Goal: Transaction & Acquisition: Book appointment/travel/reservation

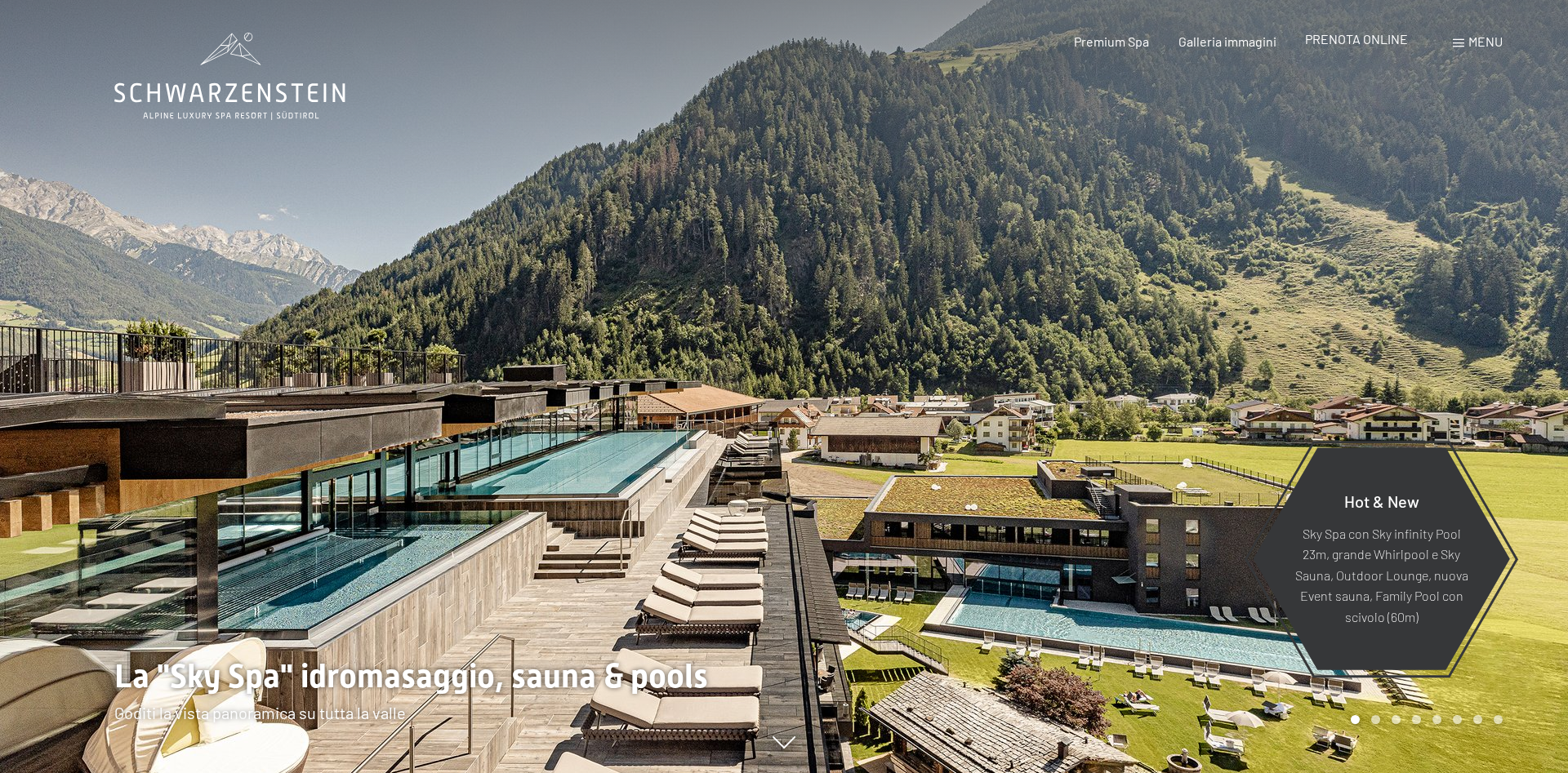
click at [1348, 38] on span "PRENOTA ONLINE" at bounding box center [1356, 39] width 103 height 15
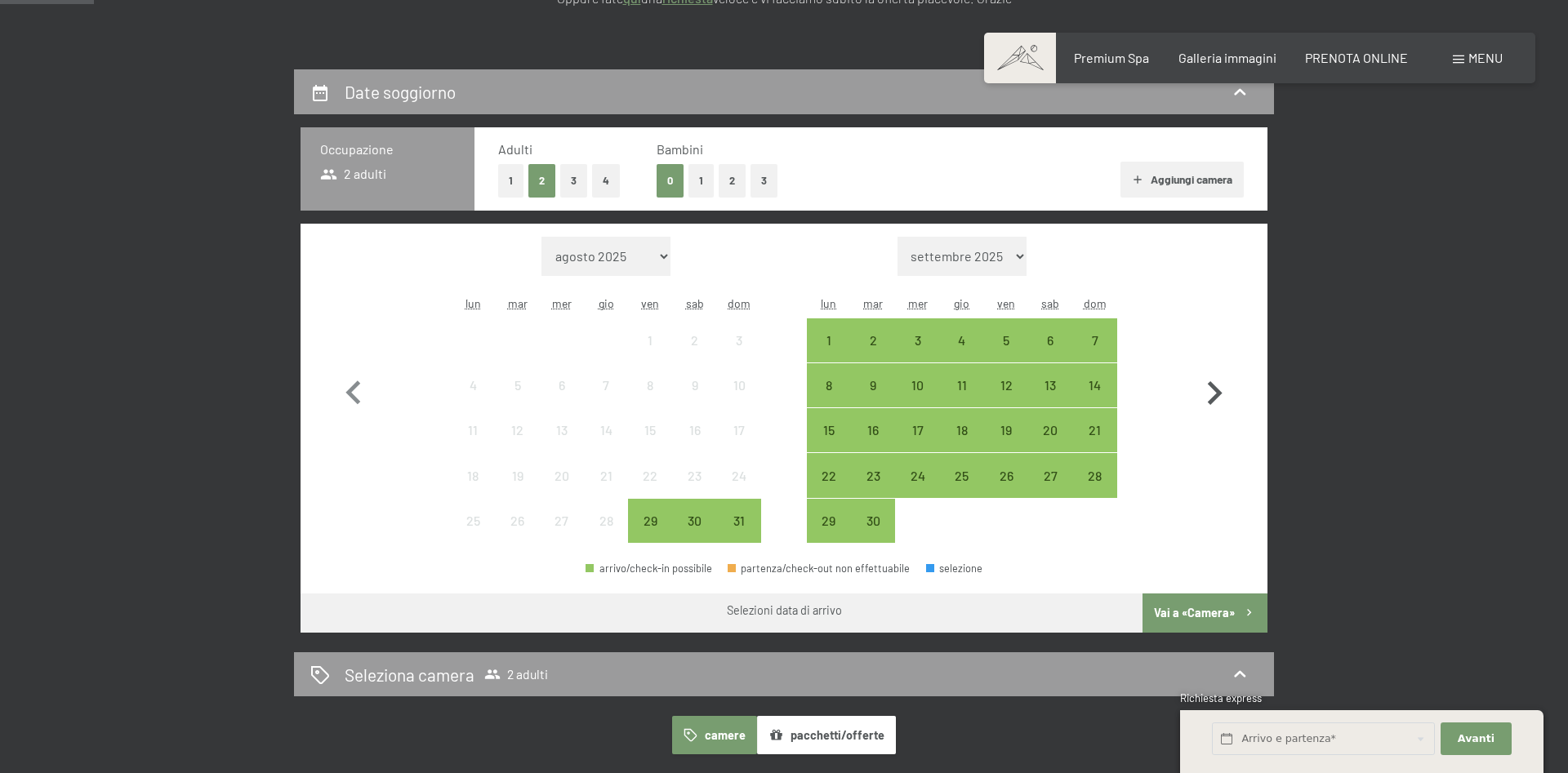
scroll to position [333, 0]
click at [1219, 393] on icon "button" at bounding box center [1215, 393] width 14 height 24
select select "[DATE]"
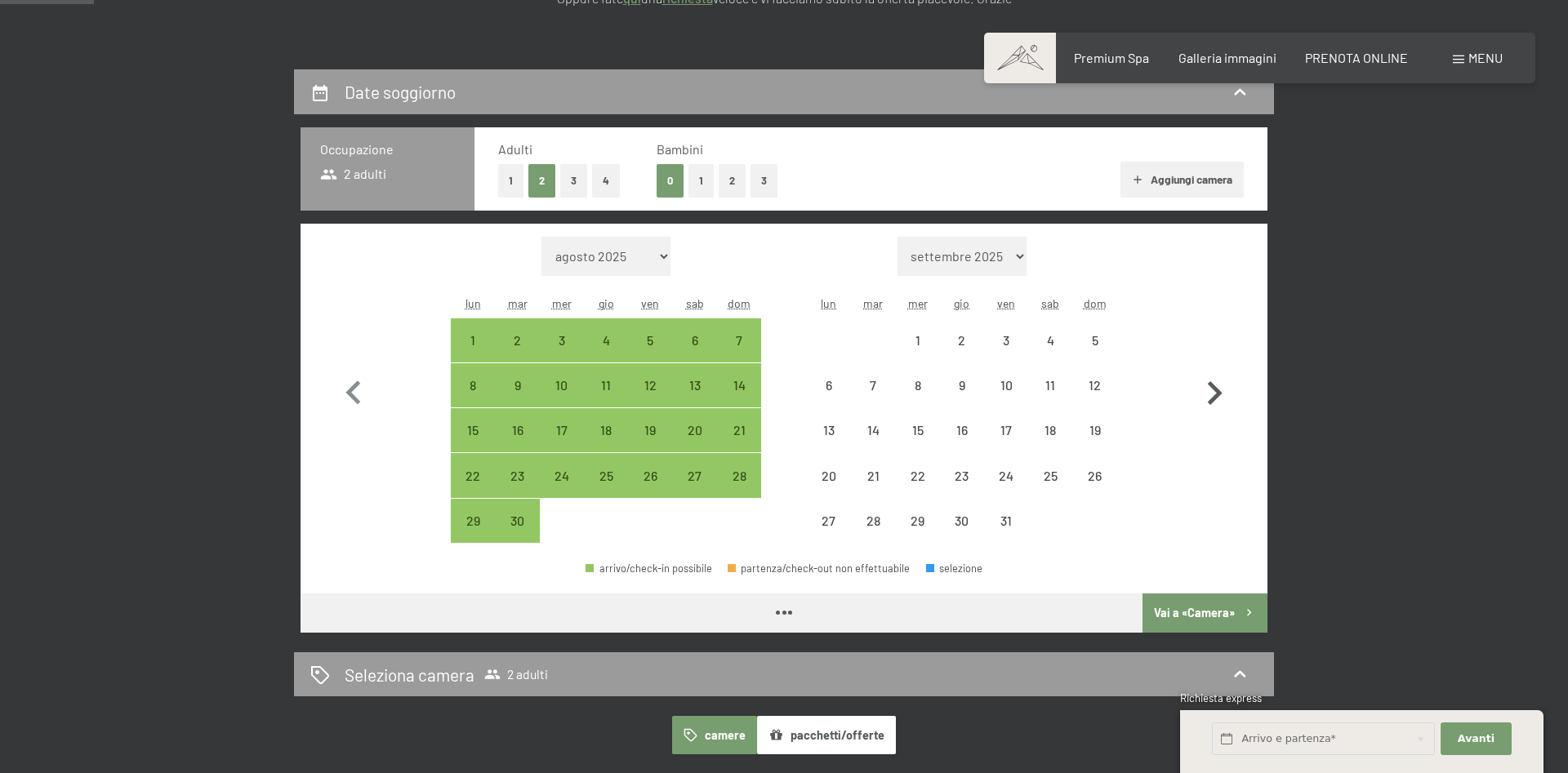
click at [1219, 393] on icon "button" at bounding box center [1215, 393] width 14 height 24
select select "[DATE]"
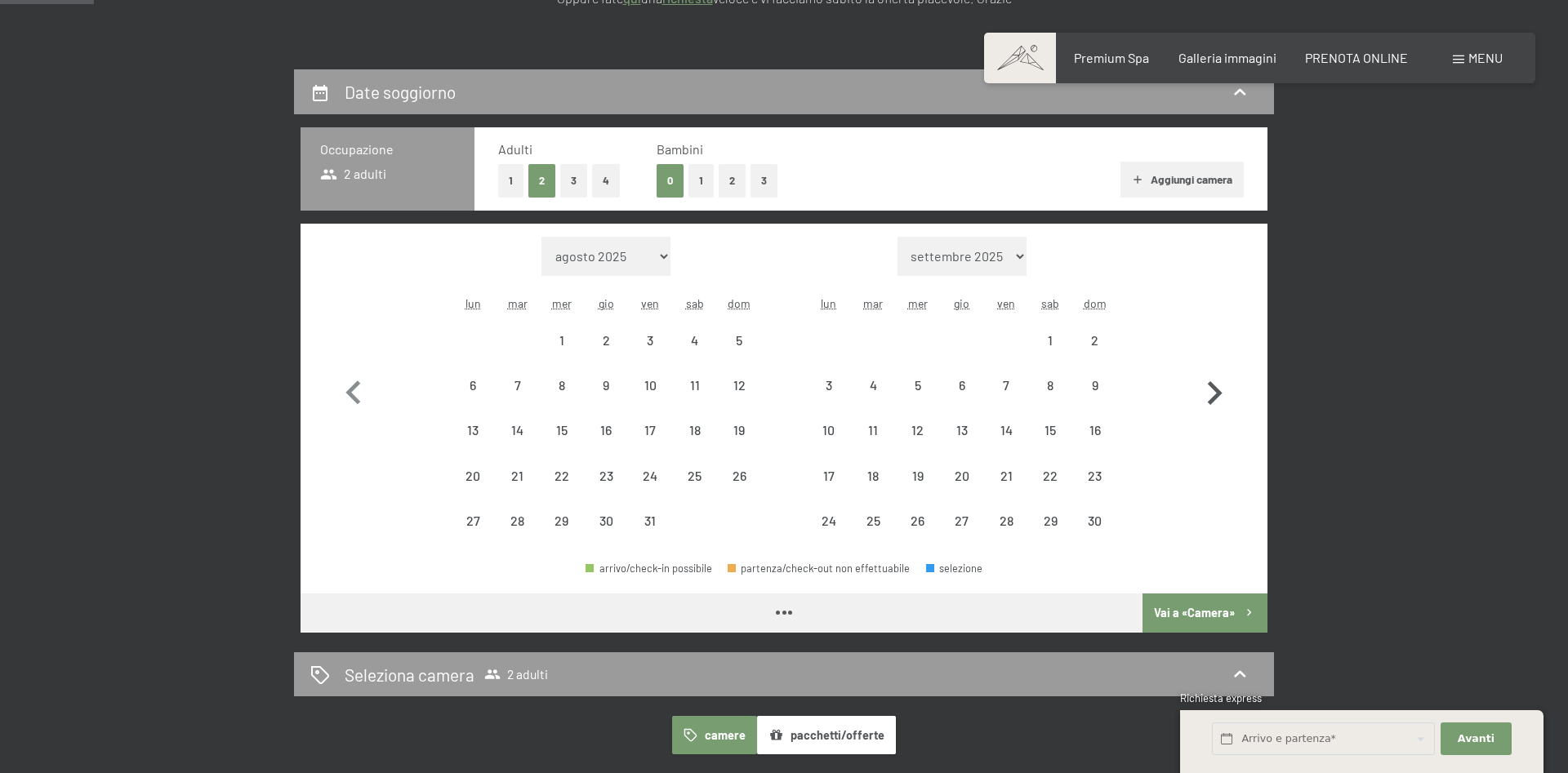
click at [1219, 393] on icon "button" at bounding box center [1215, 393] width 14 height 24
select select "[DATE]"
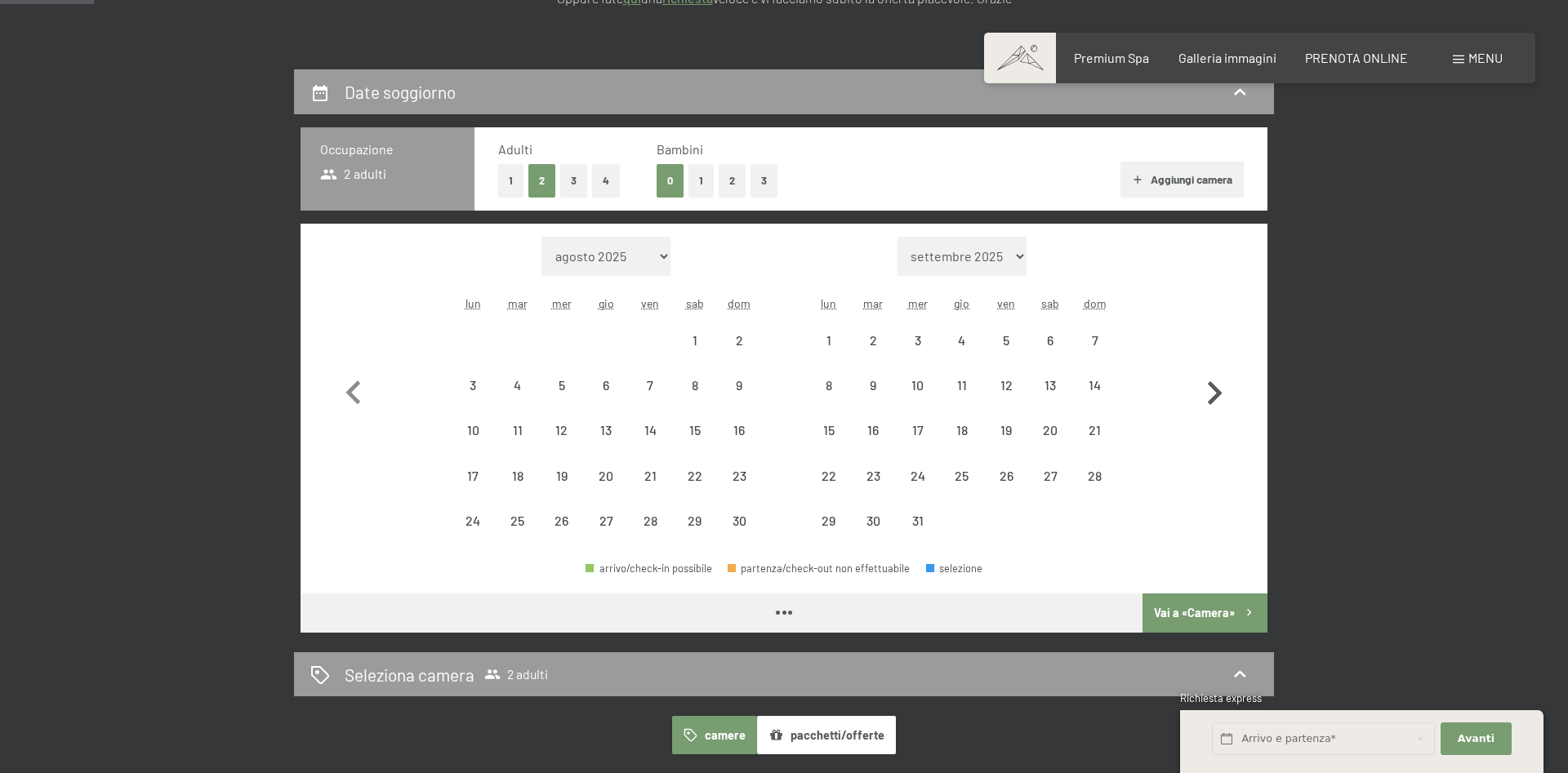
click at [1210, 404] on icon "button" at bounding box center [1215, 393] width 14 height 24
select select "[DATE]"
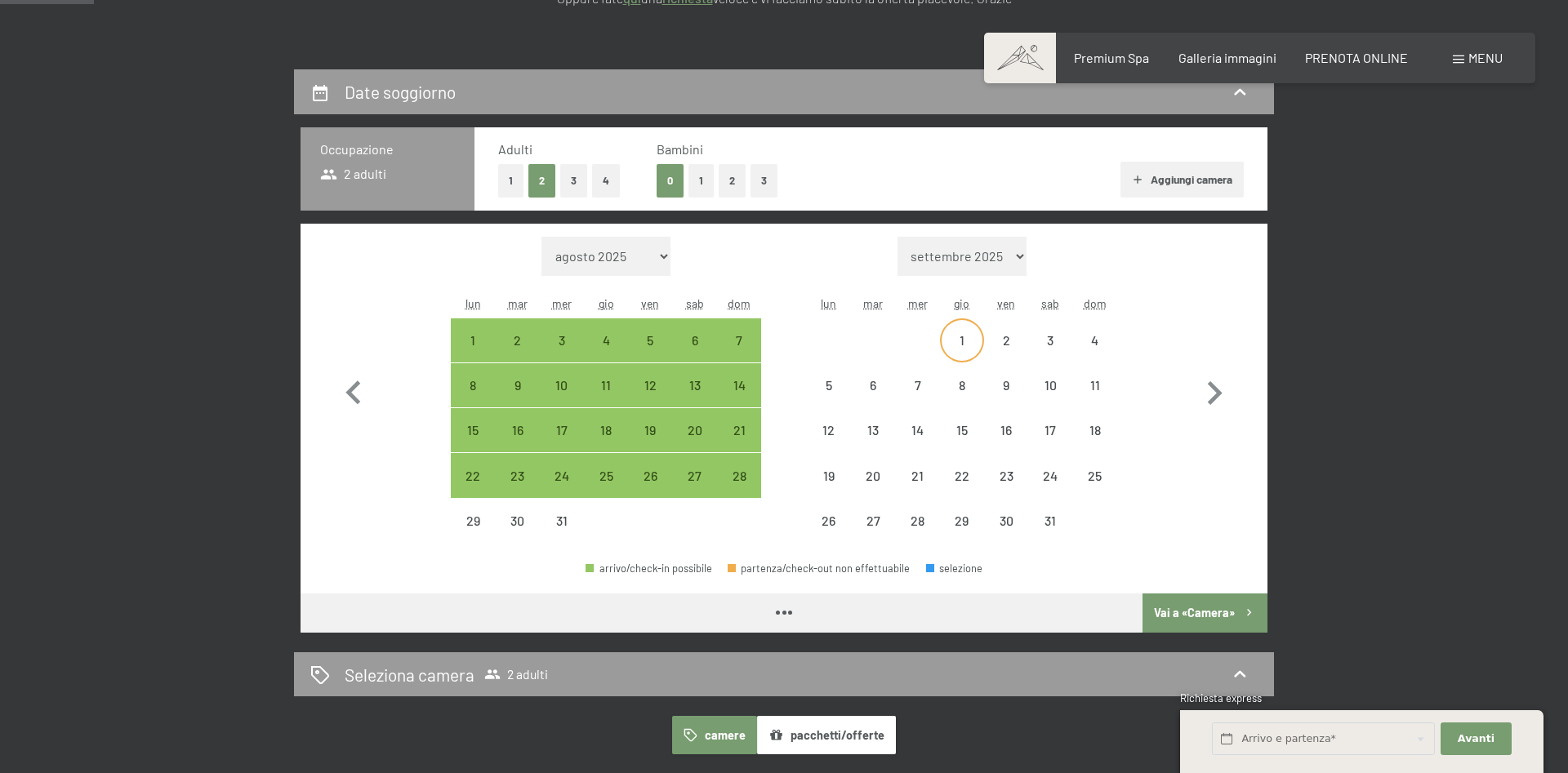
click at [971, 344] on div "1" at bounding box center [961, 354] width 41 height 41
select select "[DATE]"
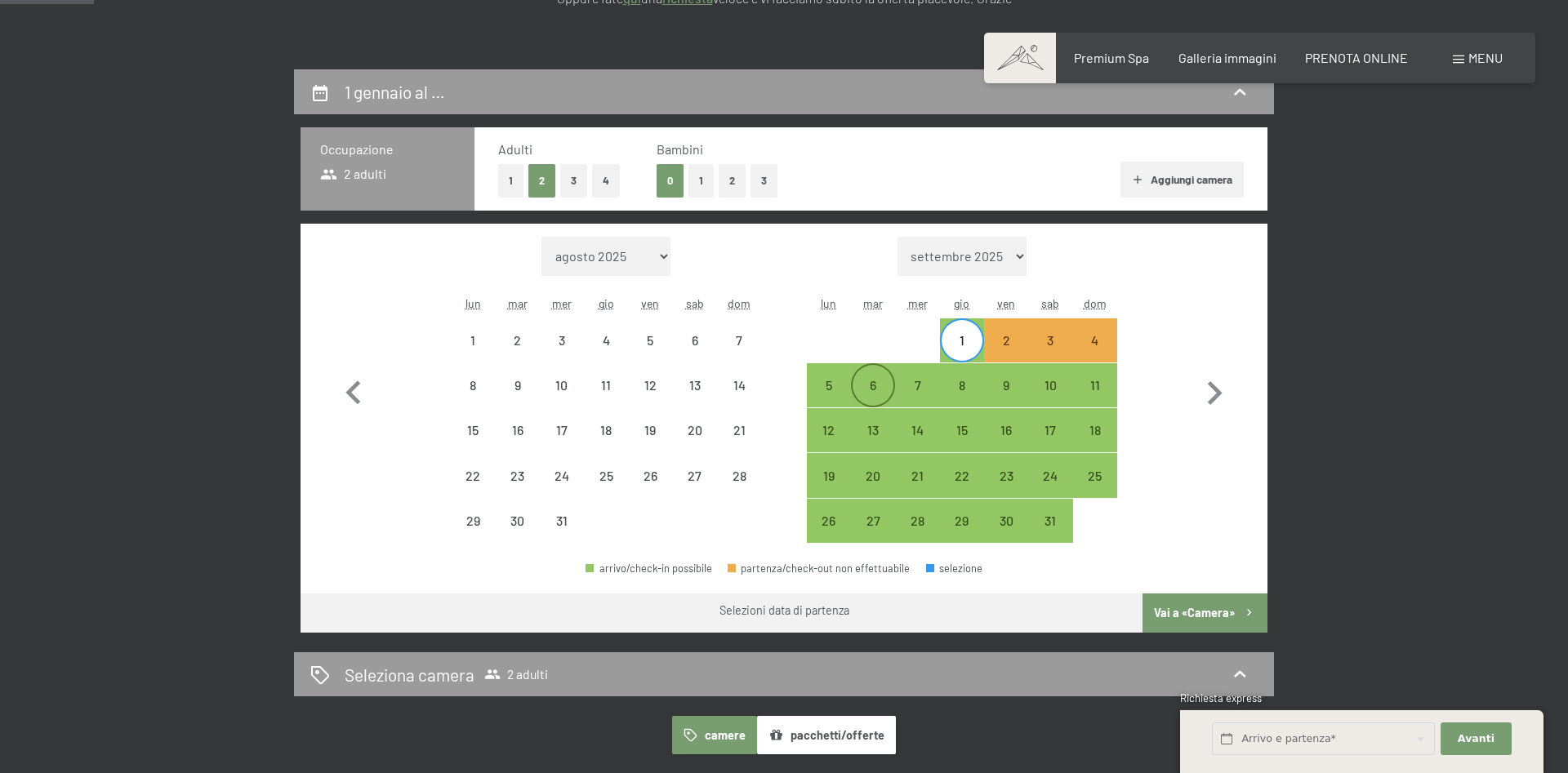
click at [881, 395] on div "6" at bounding box center [872, 399] width 41 height 41
select select "[DATE]"
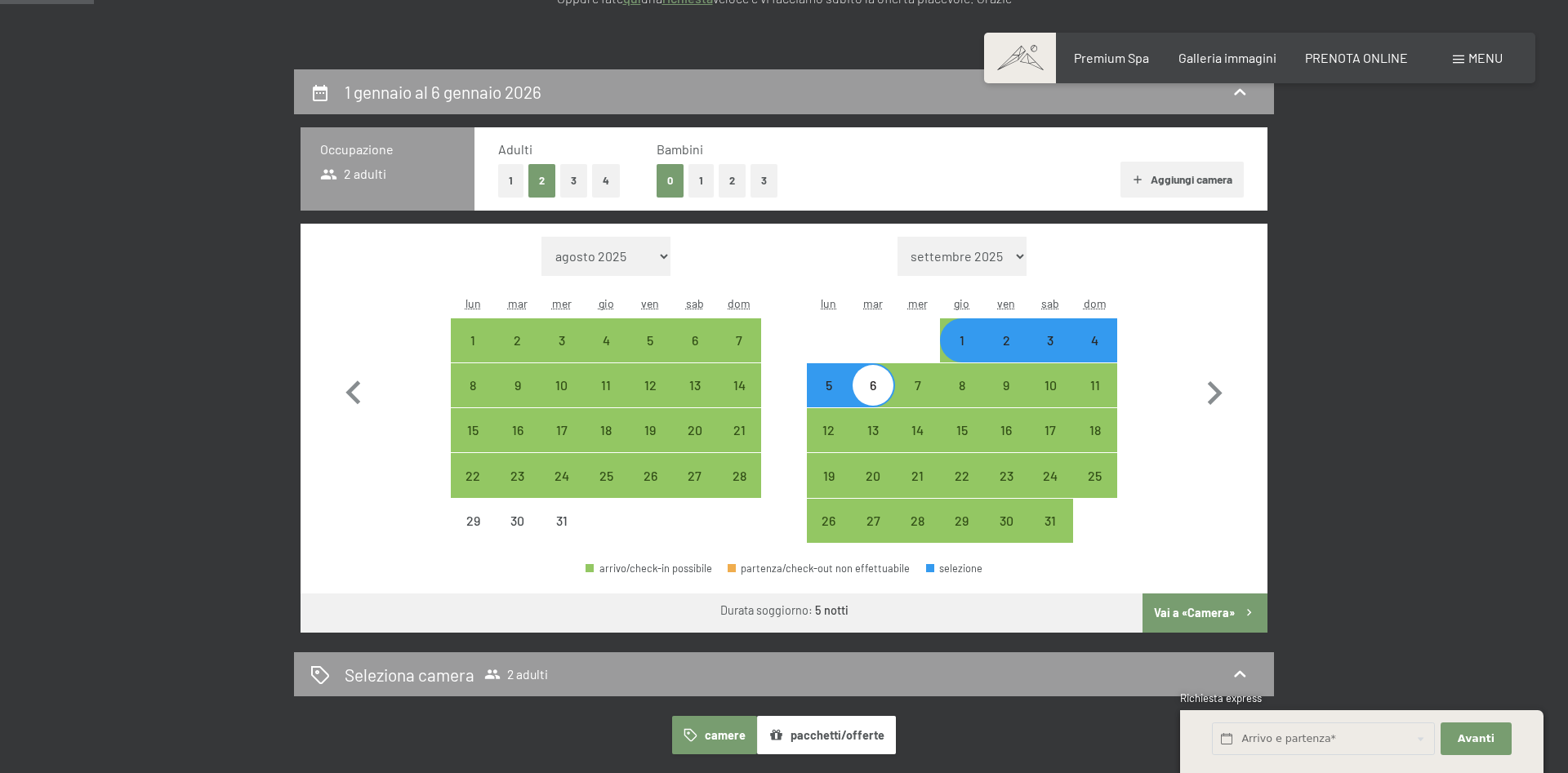
click at [1176, 612] on button "Vai a «Camera»" at bounding box center [1205, 613] width 125 height 40
select select "[DATE]"
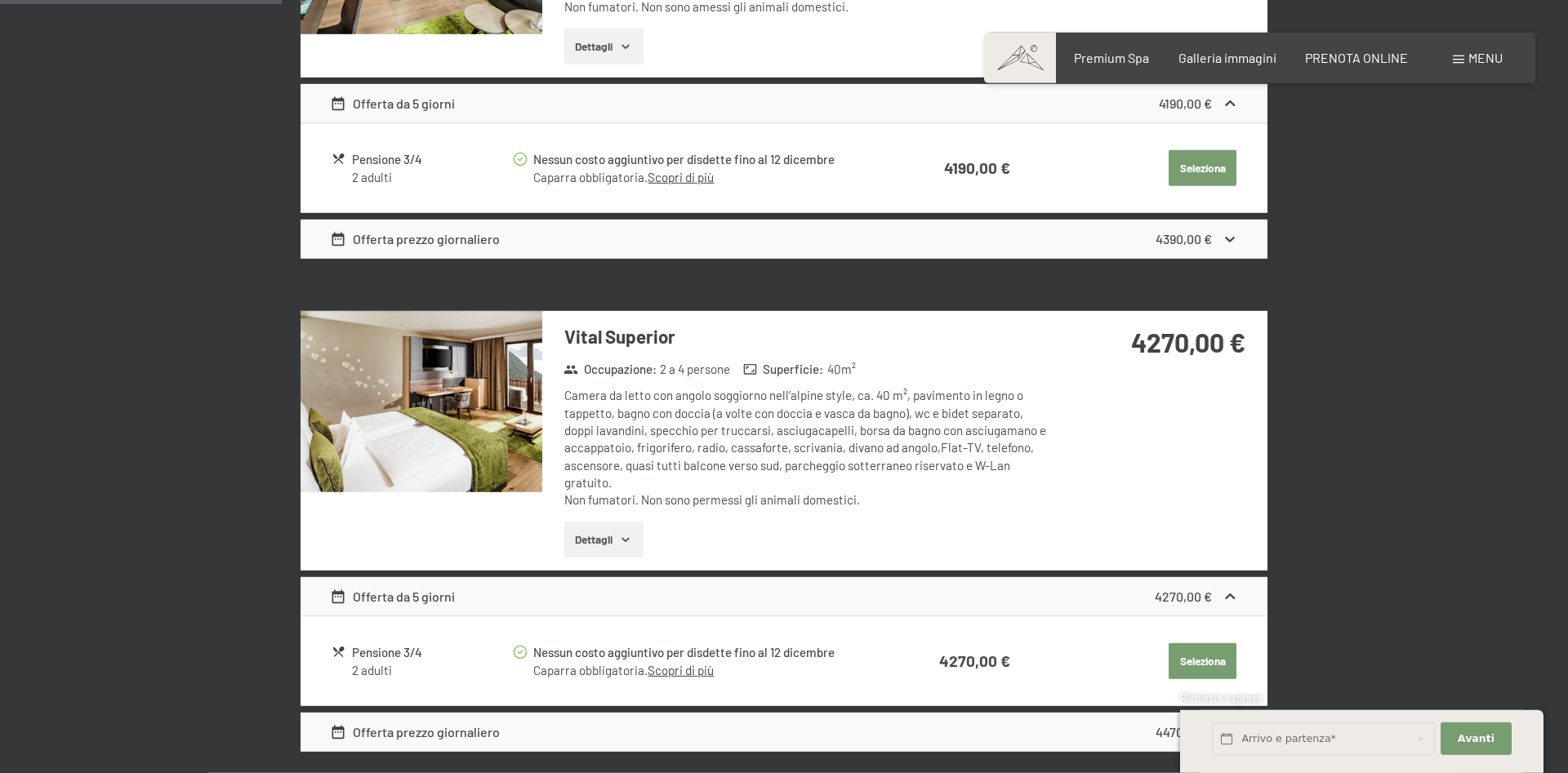
scroll to position [819, 0]
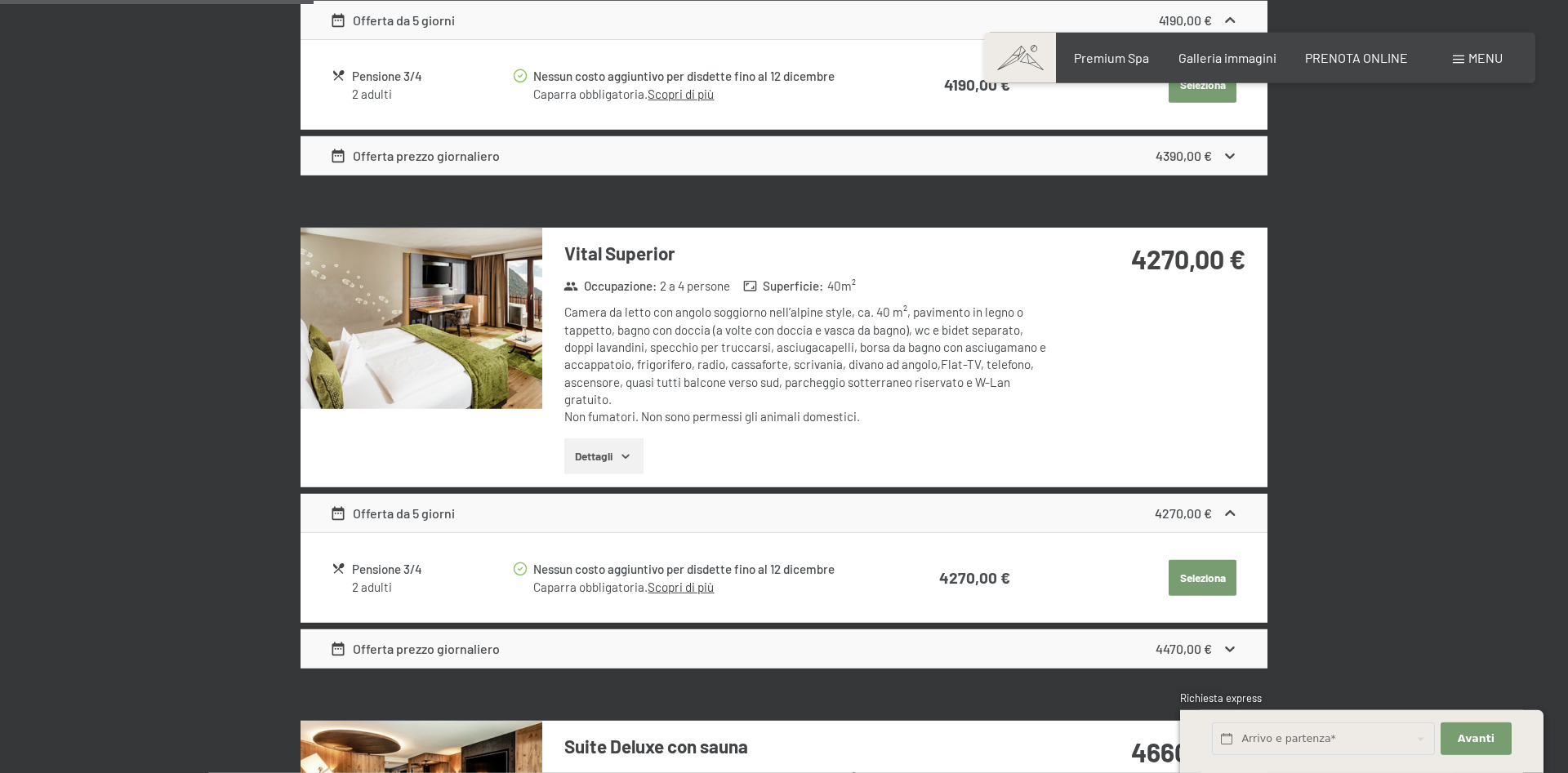
click at [1187, 103] on button "Seleziona" at bounding box center [1202, 85] width 68 height 36
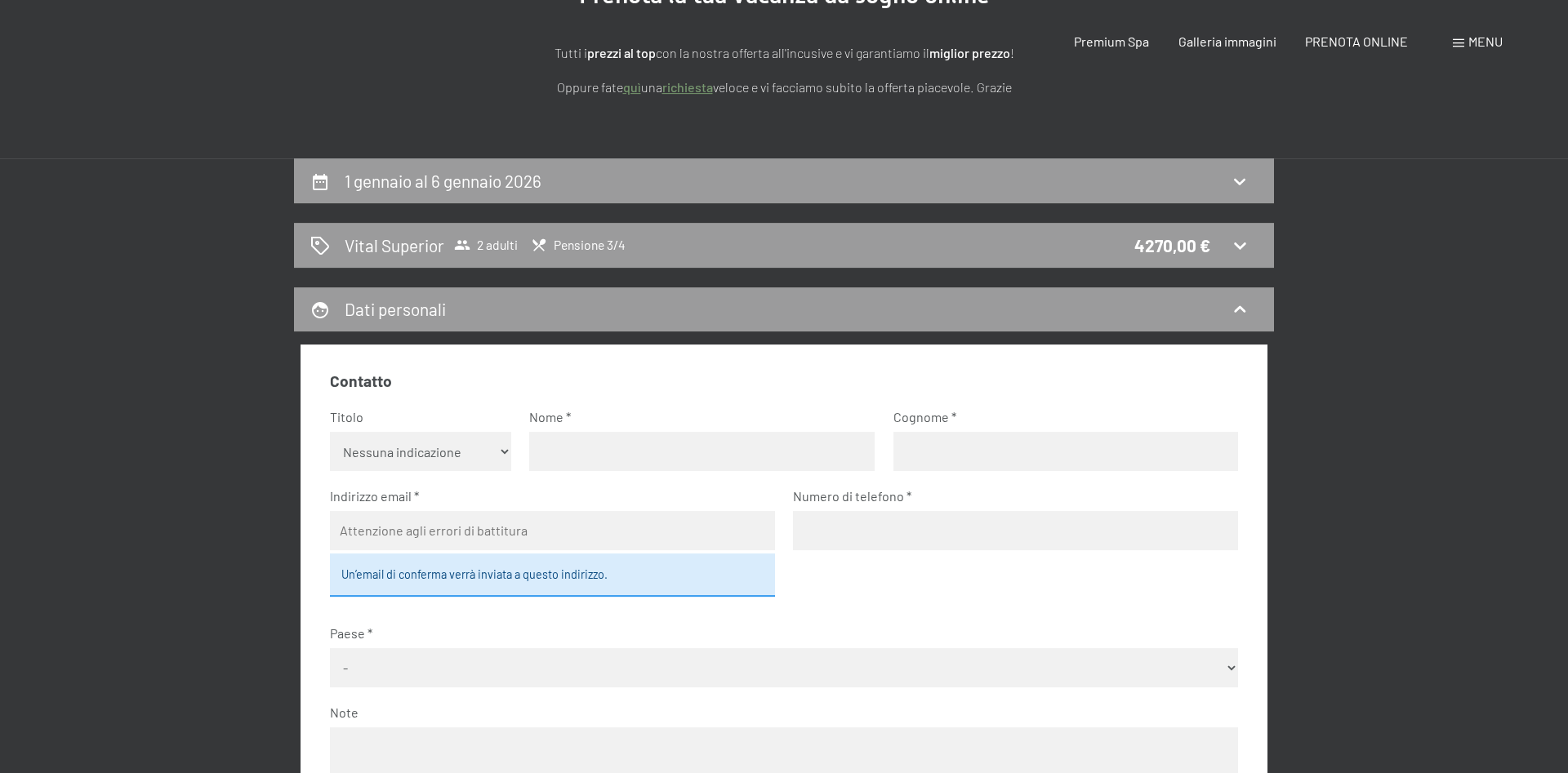
scroll to position [333, 0]
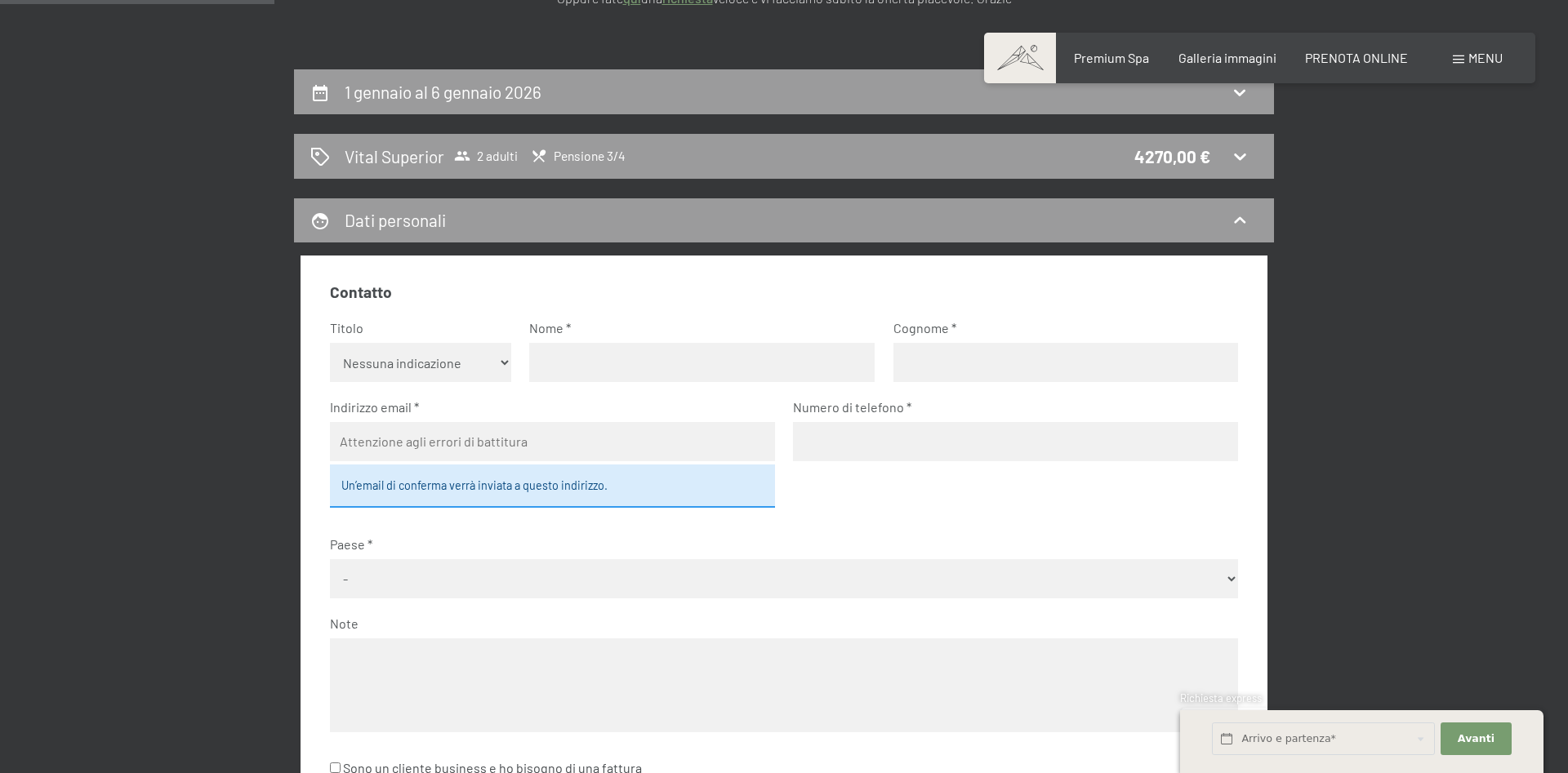
click at [330, 343] on select "Nessuna indicazione Sig.ra Sig." at bounding box center [421, 363] width 182 height 40
select select "m"
click option "Sig." at bounding box center [0, 0] width 0 height 0
click at [569, 365] on input "text" at bounding box center [702, 363] width 346 height 40
type input "[PERSON_NAME]"
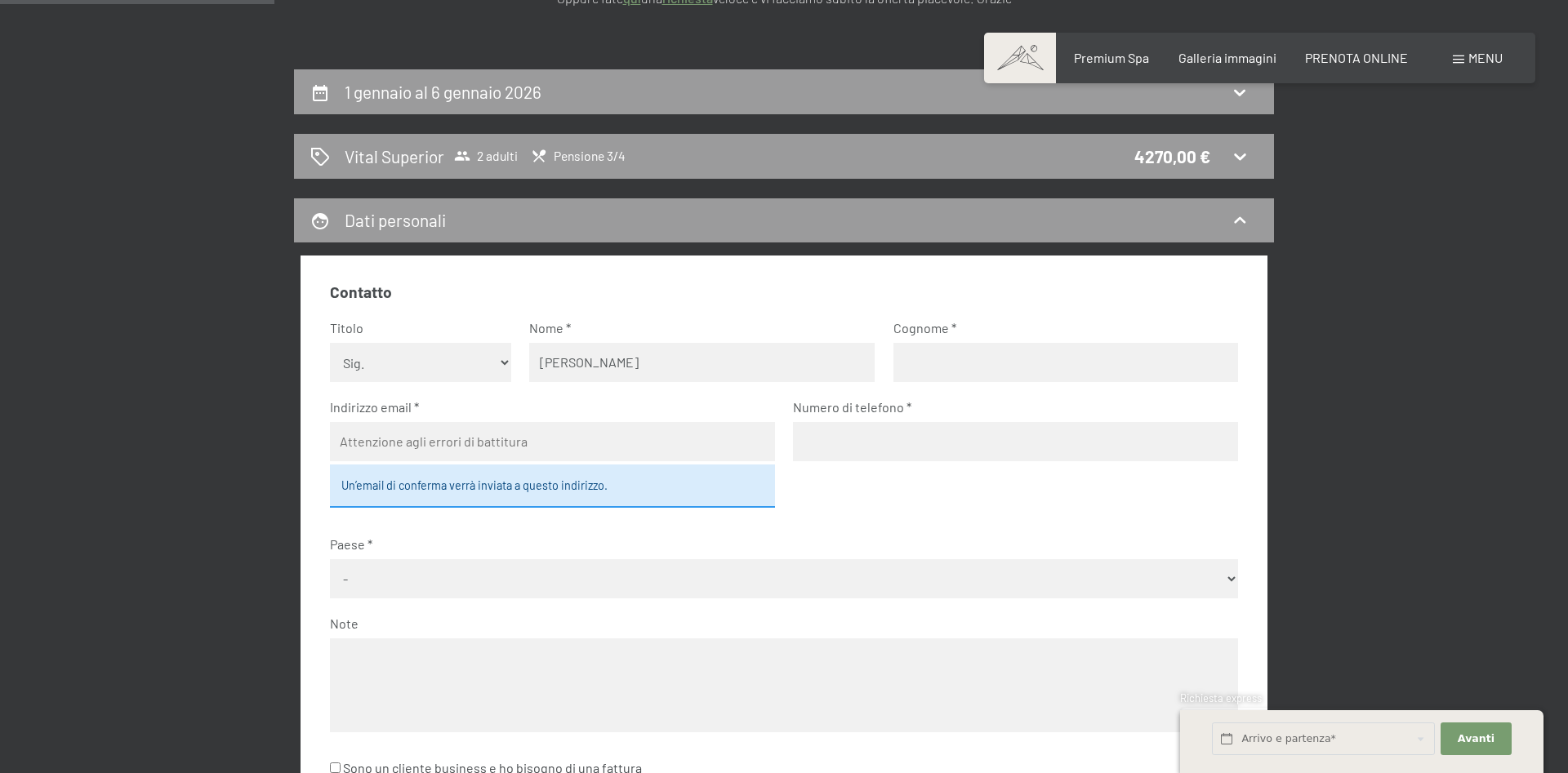
click at [1036, 367] on input "text" at bounding box center [1066, 363] width 346 height 40
type input "PEVERELLI"
click at [511, 447] on input "email" at bounding box center [552, 442] width 445 height 40
type input "[EMAIL_ADDRESS][DOMAIN_NAME]"
click at [792, 444] on fieldset "Contatto Titolo Nessuna indicazione Sig.ra Sig. Nome [PERSON_NAME] PEVERELLI In…" at bounding box center [784, 541] width 908 height 518
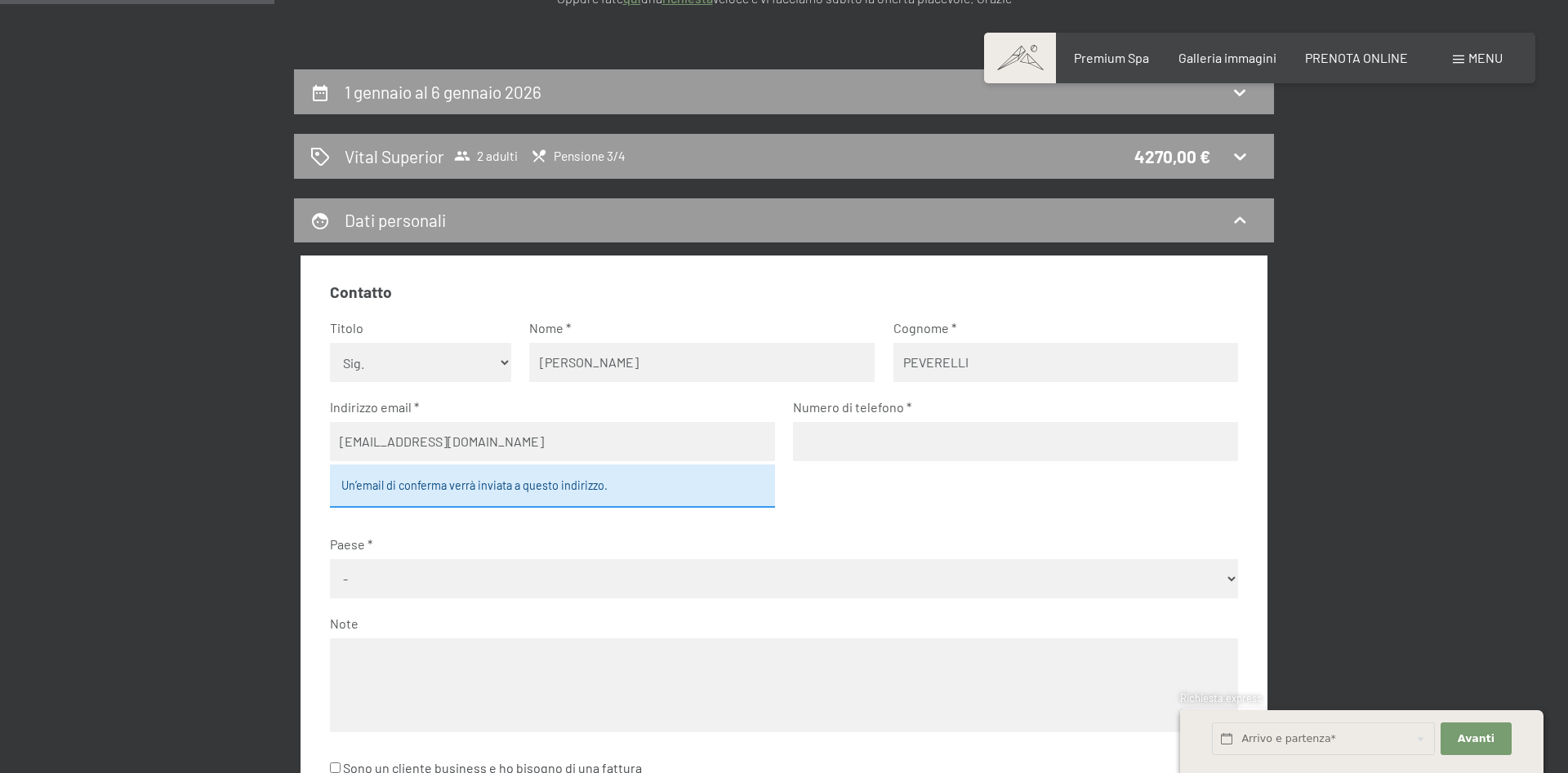
click at [825, 442] on input "tel" at bounding box center [1015, 442] width 445 height 40
type input "3284128479"
select select "ITA"
click option "[GEOGRAPHIC_DATA]" at bounding box center [0, 0] width 0 height 0
click at [388, 643] on textarea at bounding box center [784, 686] width 908 height 94
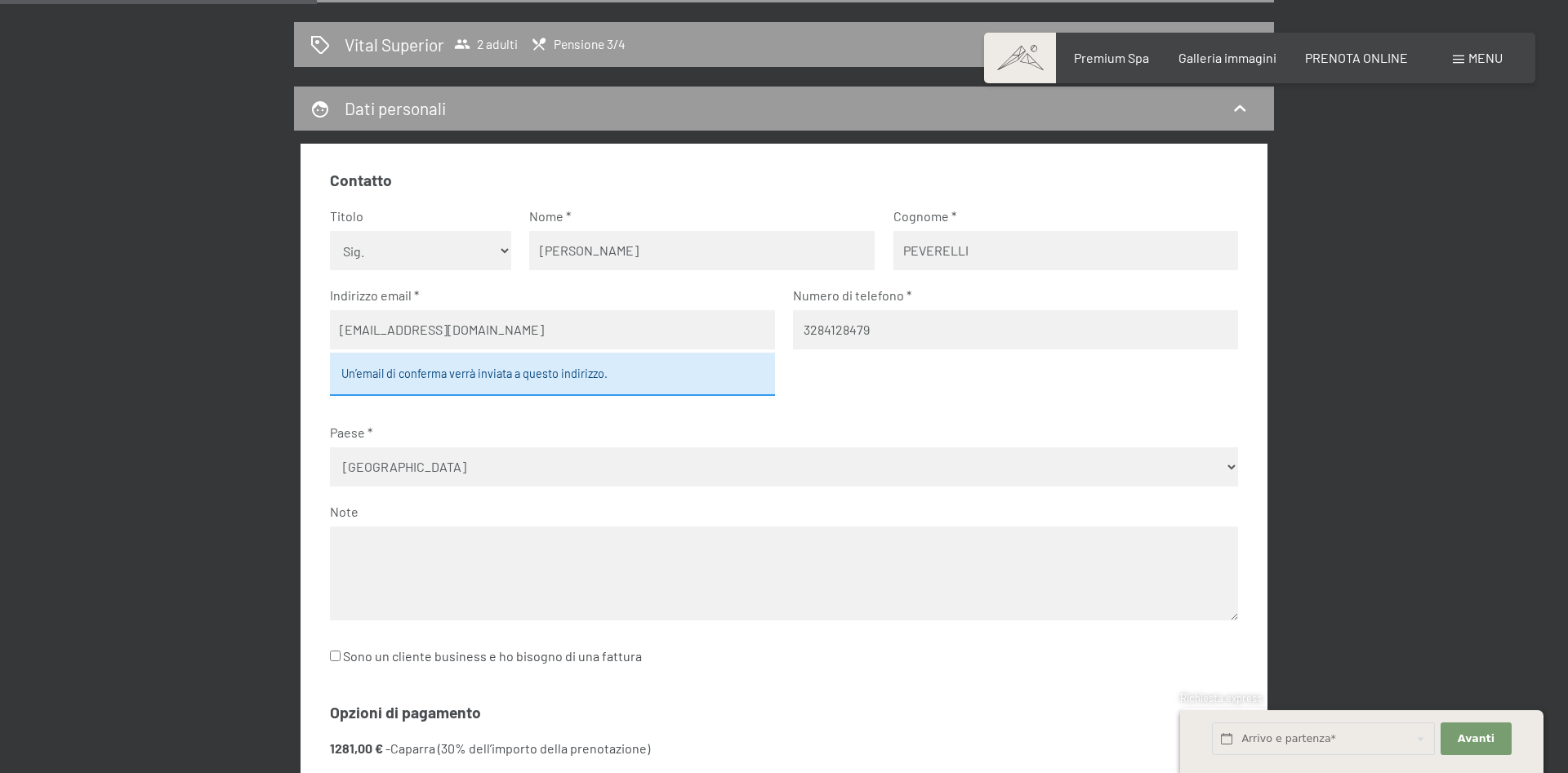
scroll to position [500, 0]
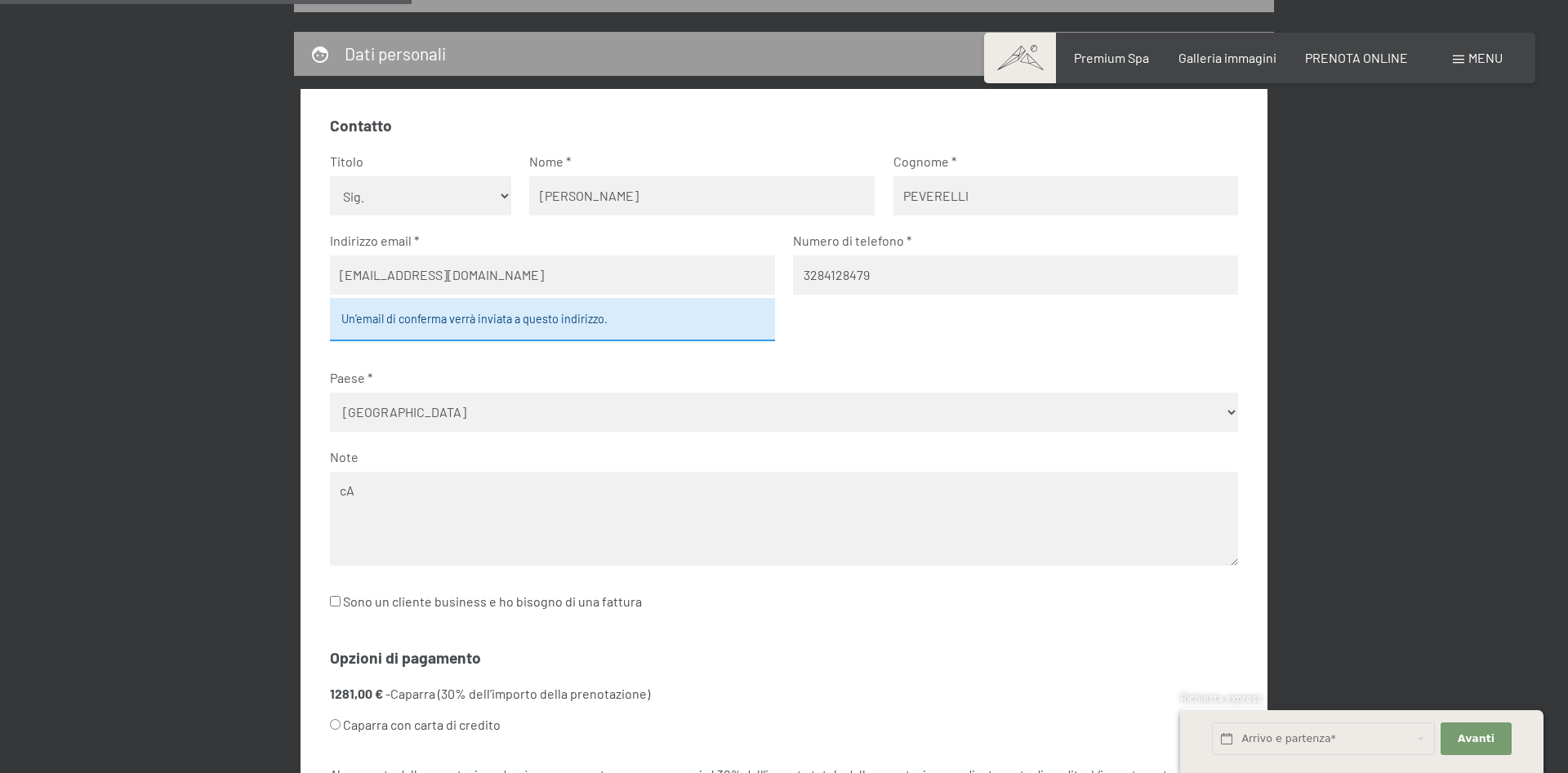
type textarea "c"
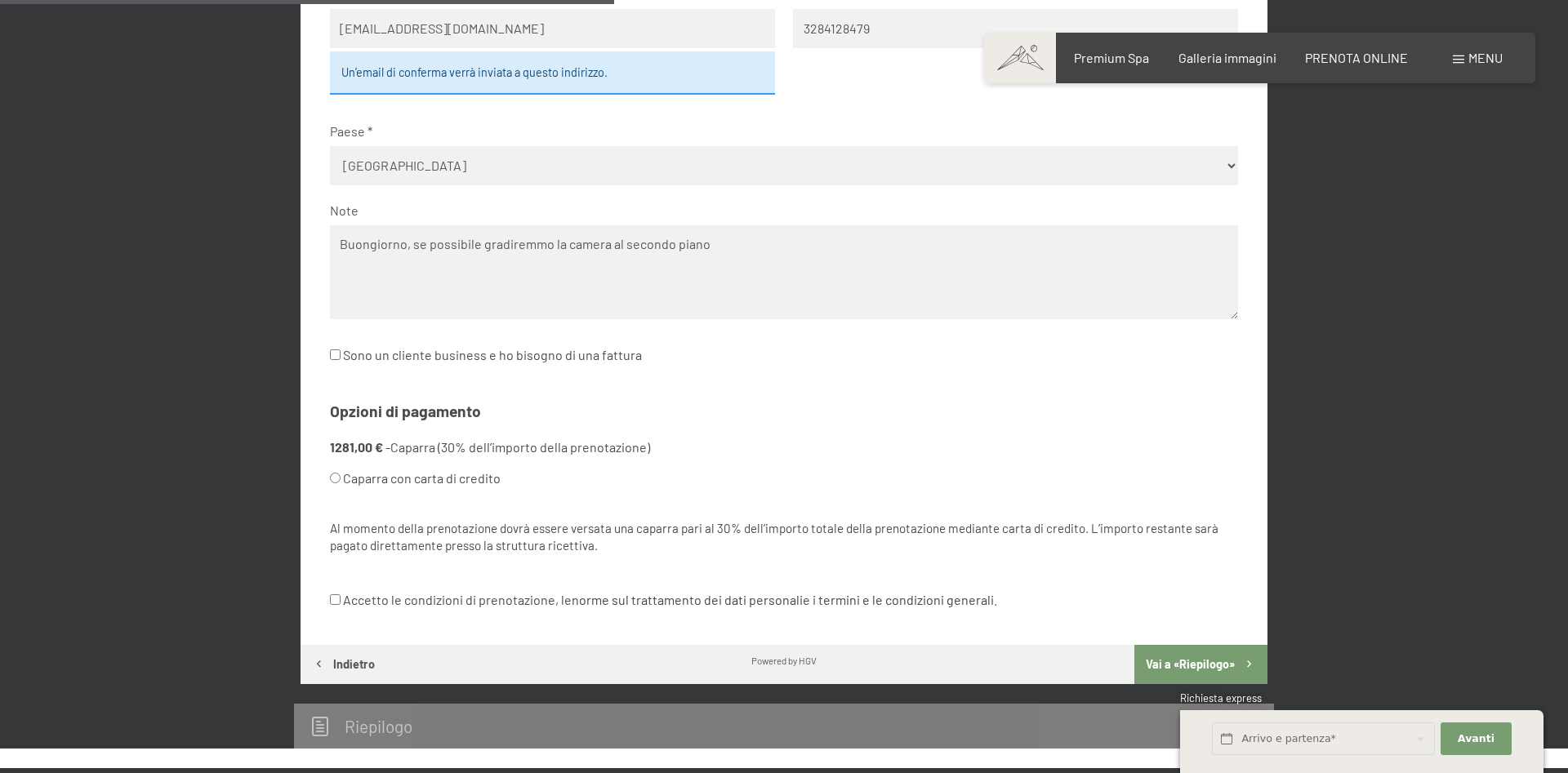
scroll to position [749, 0]
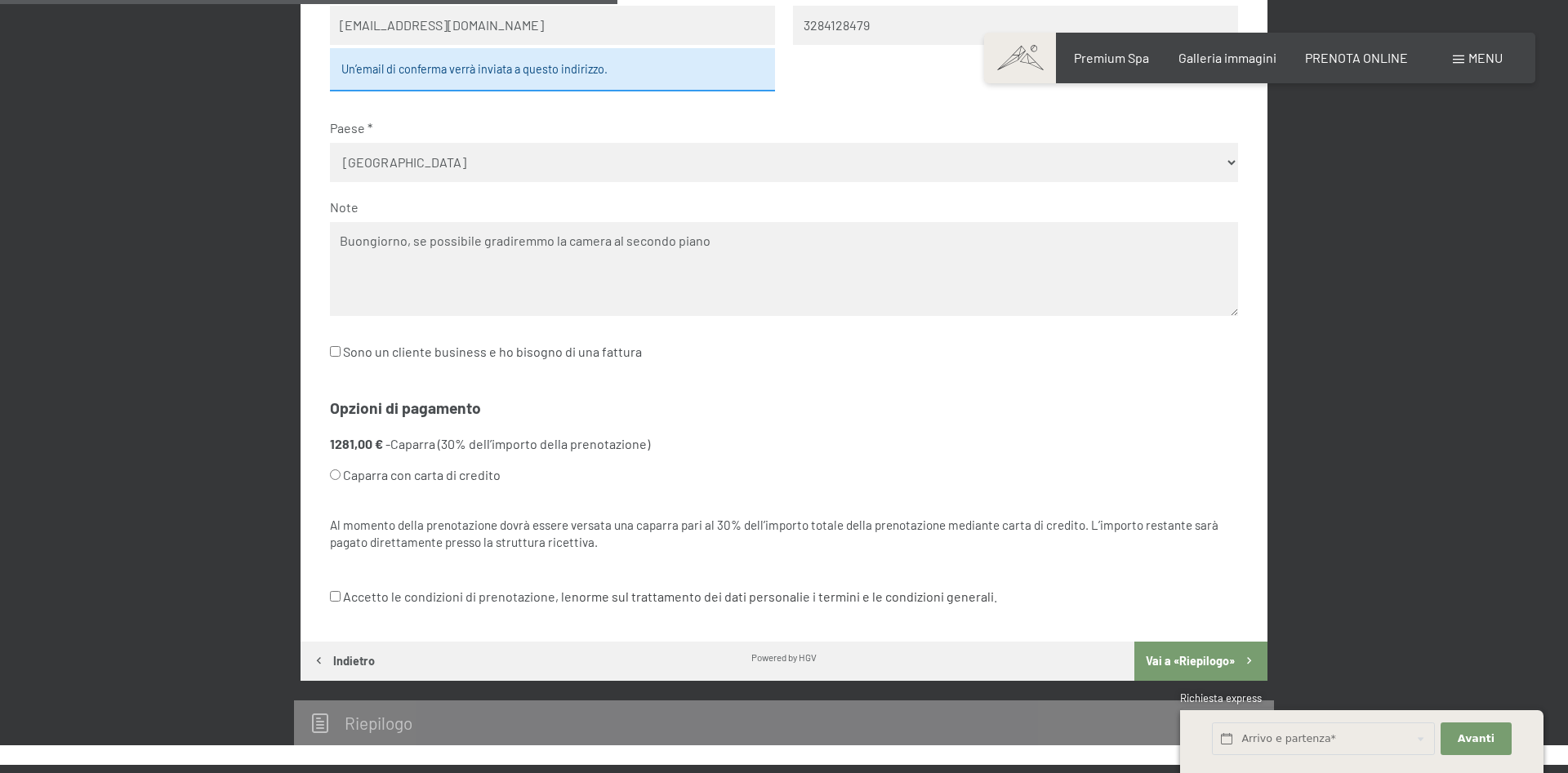
type textarea "Buongiorno, se possibile gradiremmo la camera al secondo piano"
click at [336, 473] on input "Caparra con carta di credito" at bounding box center [335, 474] width 11 height 11
radio input "true"
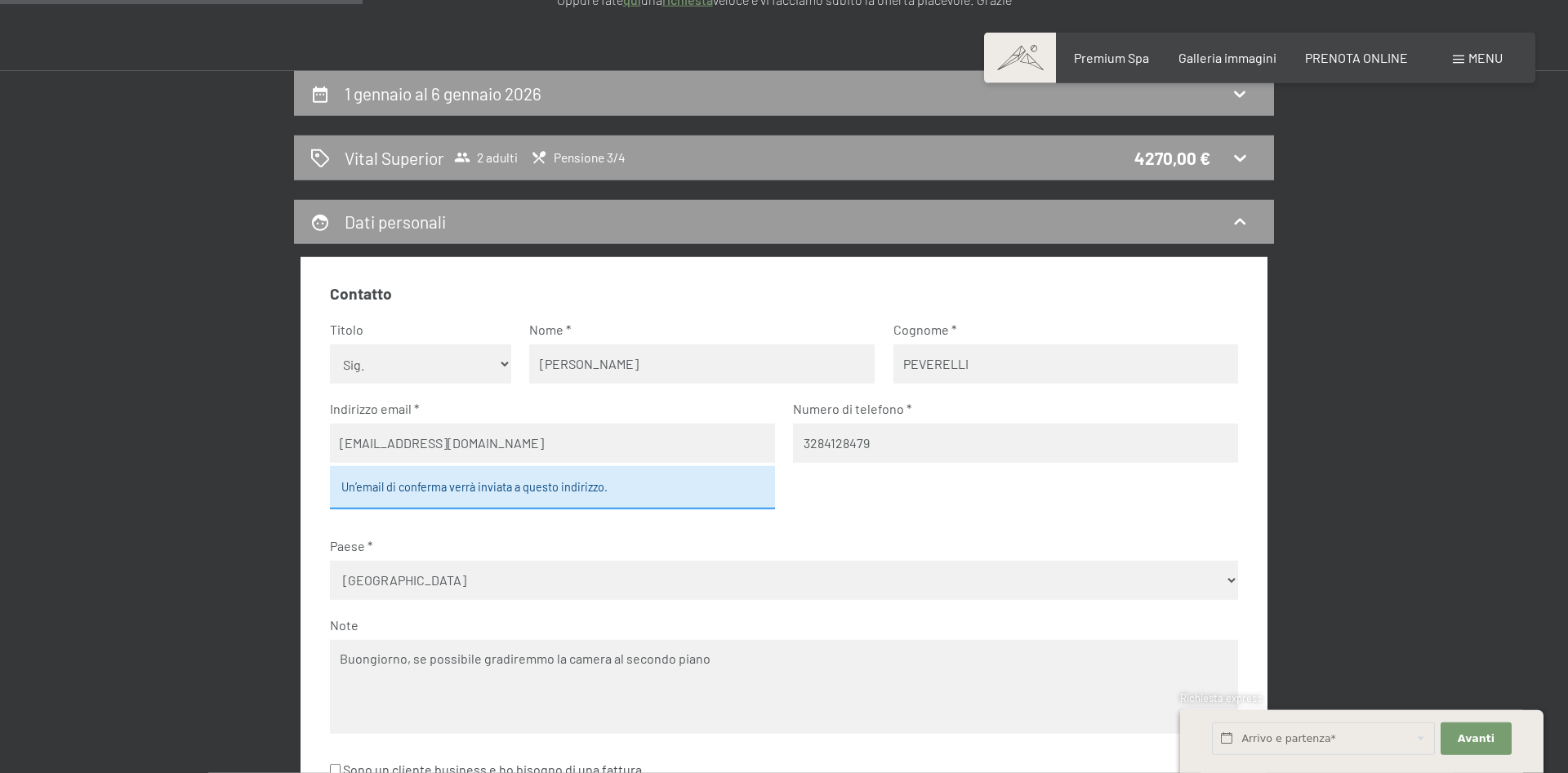
scroll to position [500, 0]
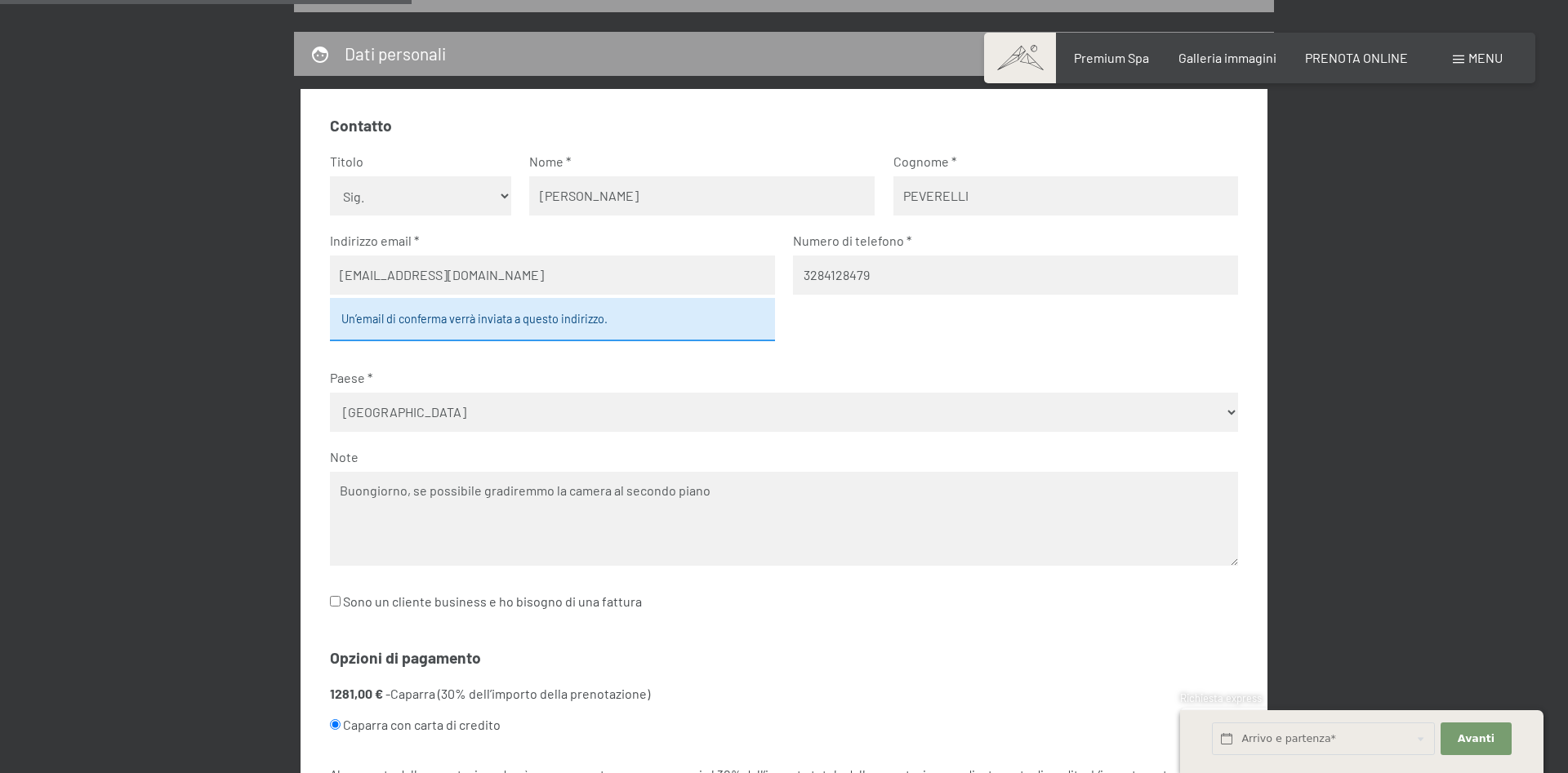
click at [731, 502] on textarea "Buongiorno, se possibile gradiremmo la camera al secondo piano" at bounding box center [784, 519] width 908 height 94
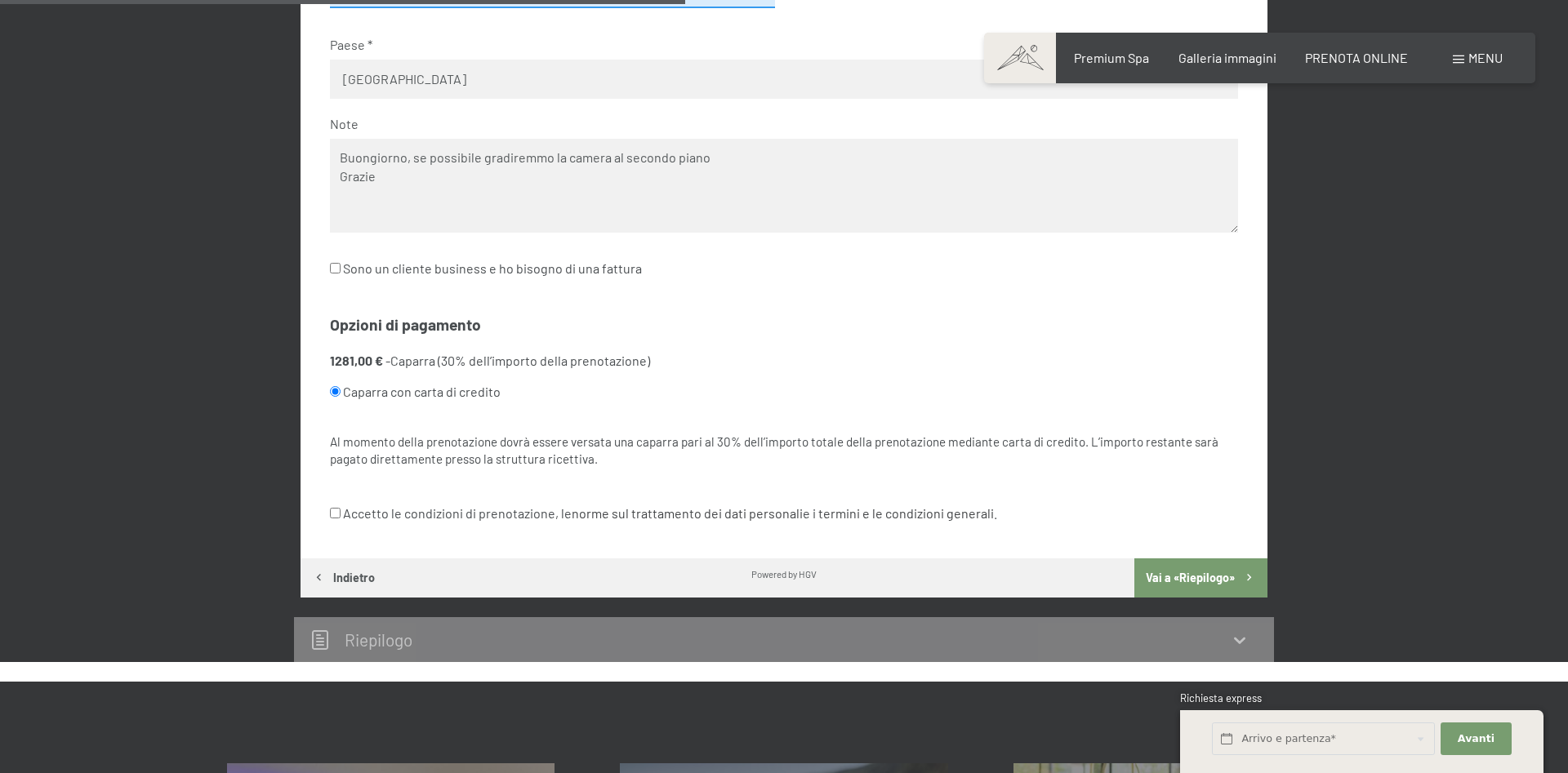
type textarea "Buongiorno, se possibile gradiremmo la camera al secondo piano Grazie"
click at [333, 510] on input "Accetto le condizioni di prenotazione, le norme sul trattamento dei dati person…" at bounding box center [335, 513] width 11 height 11
checkbox input "true"
click at [1226, 570] on button "Vai a «Riepilogo»" at bounding box center [1200, 578] width 133 height 40
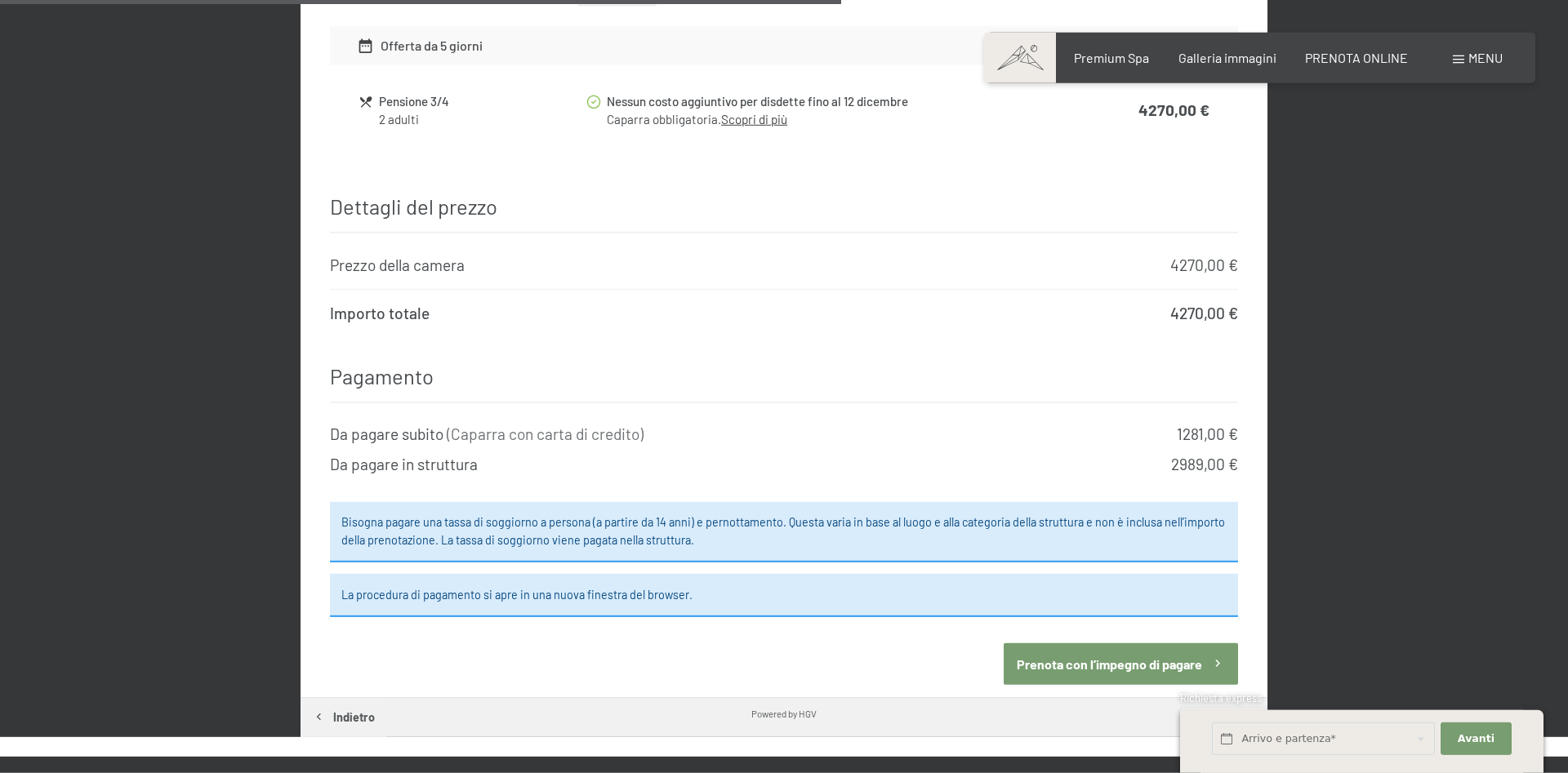
scroll to position [1319, 0]
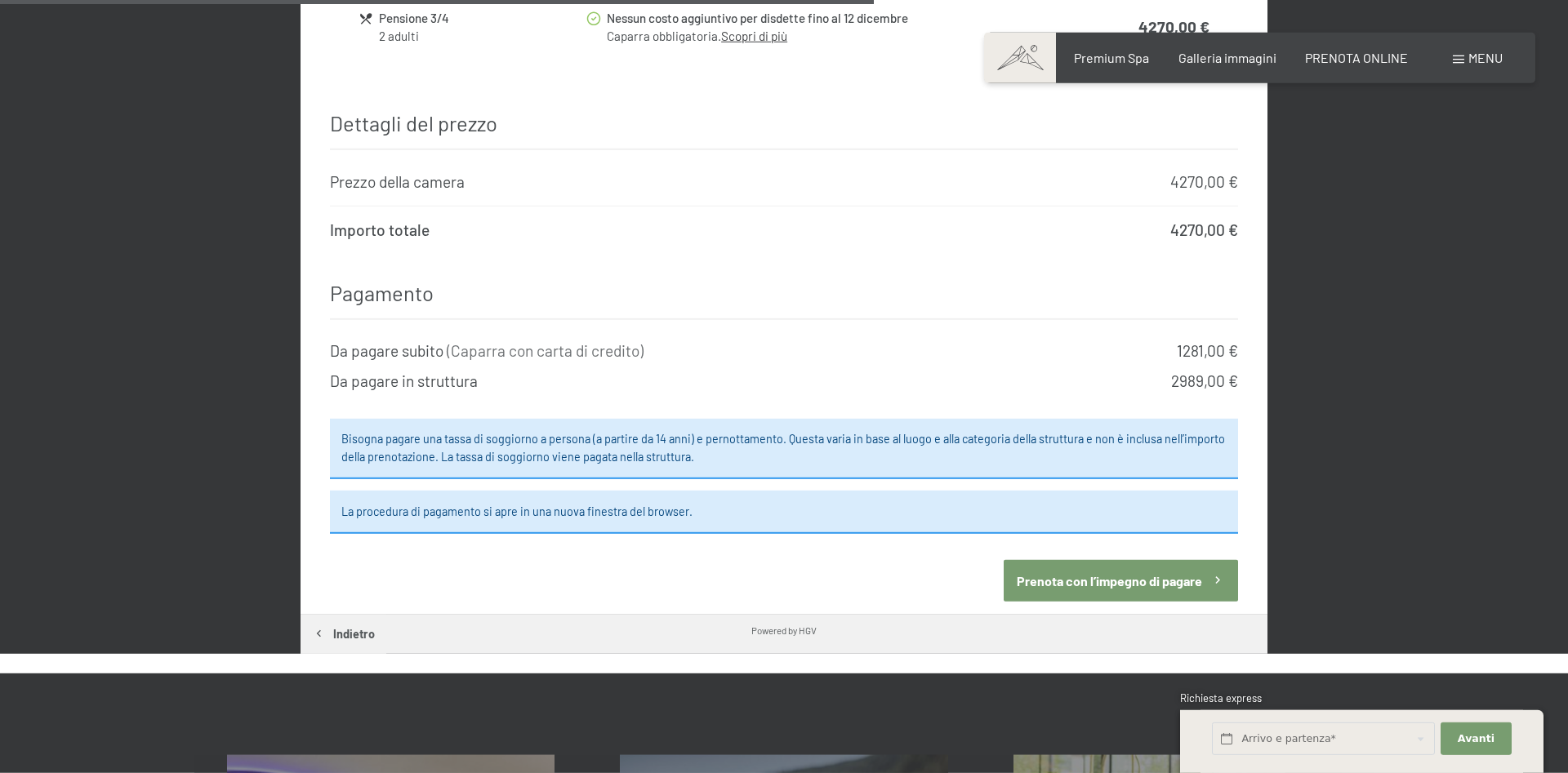
click at [1089, 569] on button "Prenota con l’impegno di pagare" at bounding box center [1120, 581] width 235 height 42
